Goal: Check status: Check status

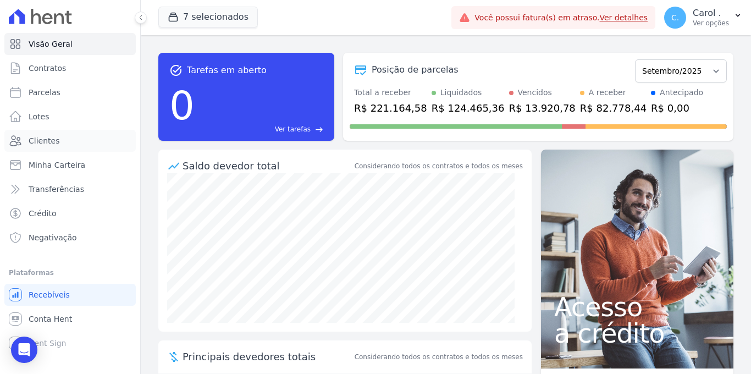
click at [54, 134] on link "Clientes" at bounding box center [69, 141] width 131 height 22
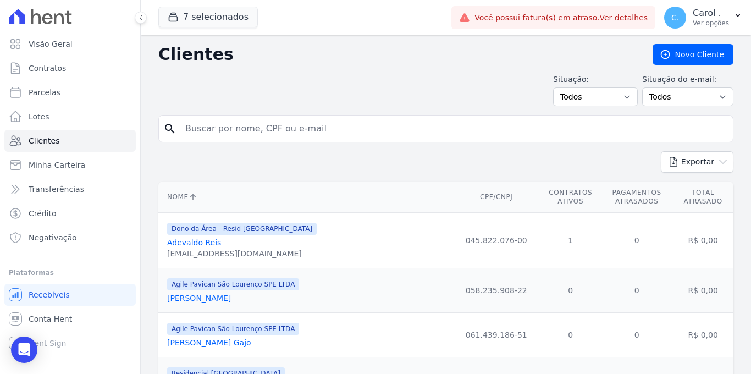
click at [197, 125] on input "search" at bounding box center [454, 129] width 550 height 22
type input "phillipe"
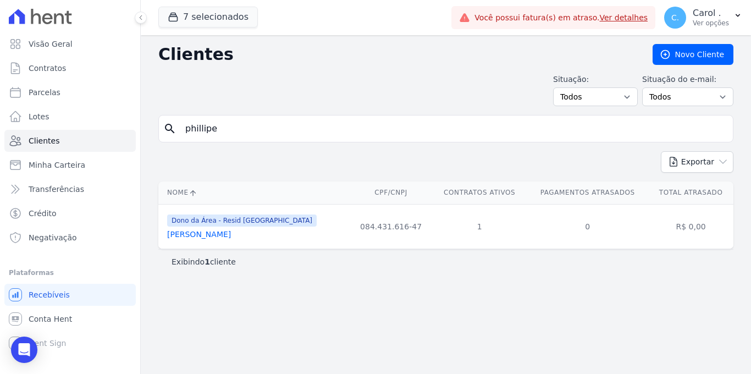
click at [236, 131] on input "phillipe" at bounding box center [454, 129] width 550 height 22
type input "phillippe"
click at [222, 230] on link "[PERSON_NAME]" at bounding box center [199, 234] width 64 height 9
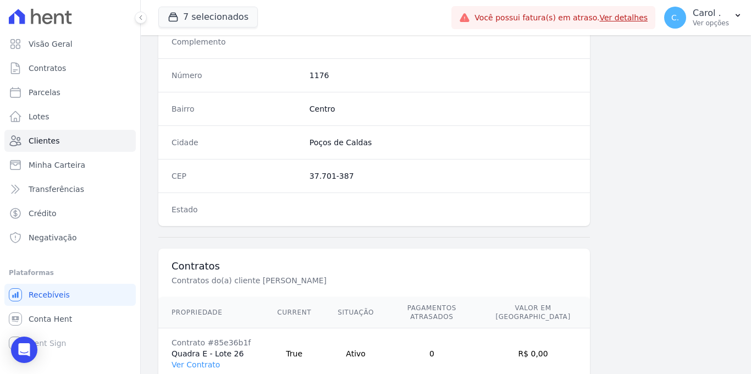
scroll to position [664, 0]
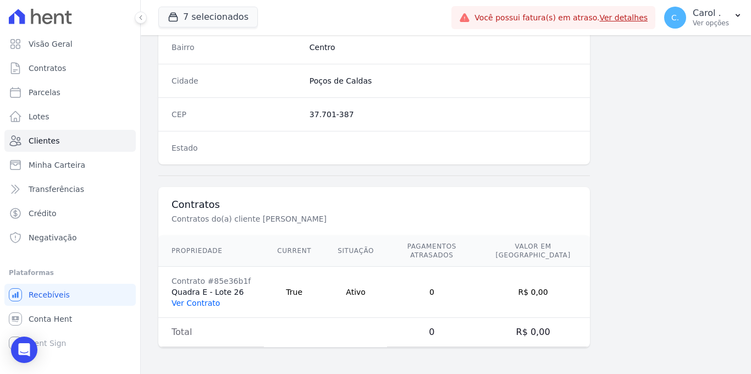
click at [208, 302] on link "Ver Contrato" at bounding box center [196, 303] width 48 height 9
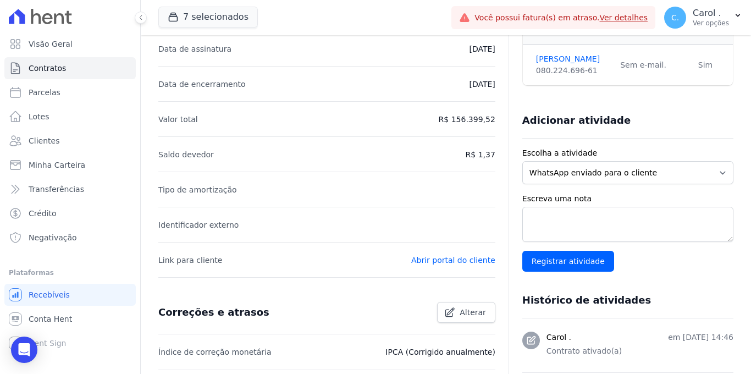
scroll to position [193, 0]
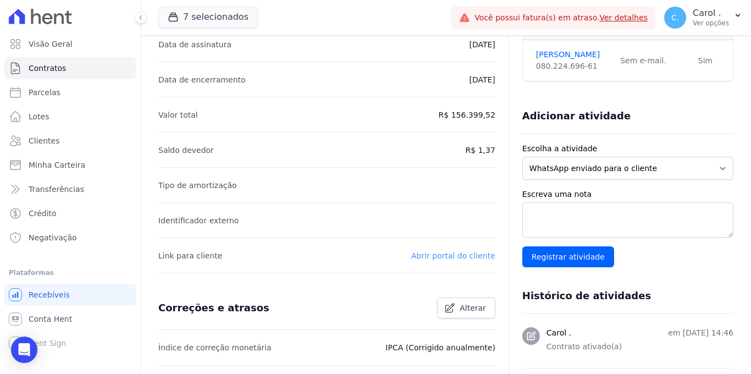
click at [416, 254] on link "Abrir portal do cliente" at bounding box center [453, 255] width 84 height 9
drag, startPoint x: 582, startPoint y: 63, endPoint x: 531, endPoint y: 63, distance: 51.1
click at [536, 63] on div "080.224.696-61" at bounding box center [571, 66] width 71 height 12
copy div "080.224.696-61"
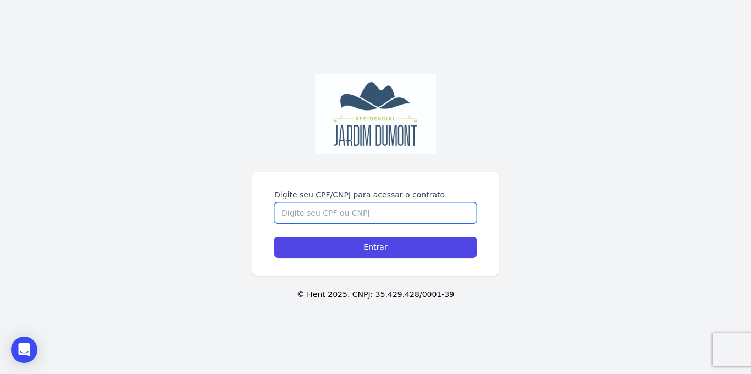
click at [314, 212] on input "Digite seu CPF/CNPJ para acessar o contrato" at bounding box center [375, 212] width 202 height 21
paste input "080.224.696-61"
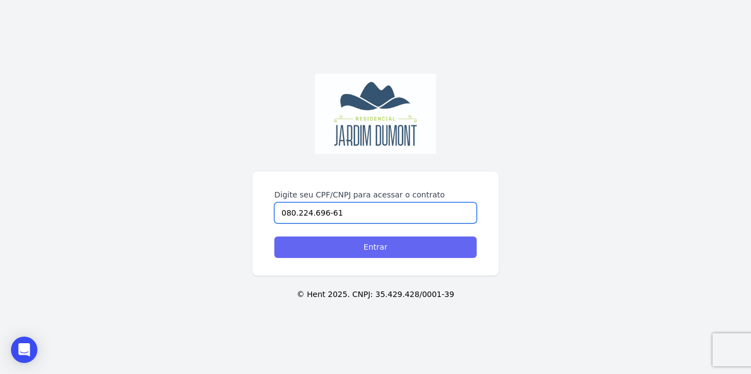
type input "080.224.696-61"
click at [339, 245] on input "Entrar" at bounding box center [375, 246] width 202 height 21
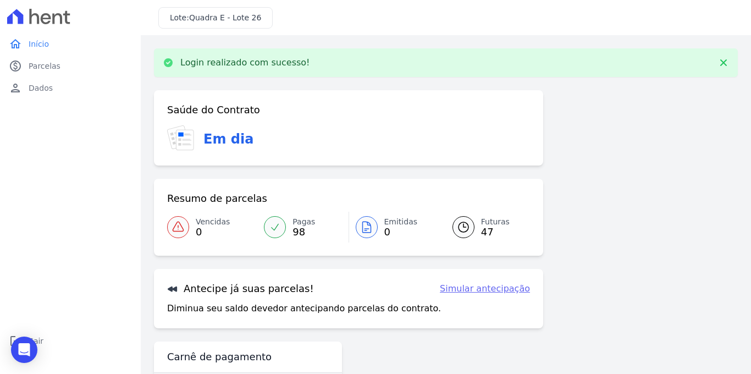
click at [444, 232] on link "Futuras 47" at bounding box center [484, 227] width 91 height 31
click at [457, 224] on icon at bounding box center [463, 226] width 13 height 13
